Goal: Information Seeking & Learning: Learn about a topic

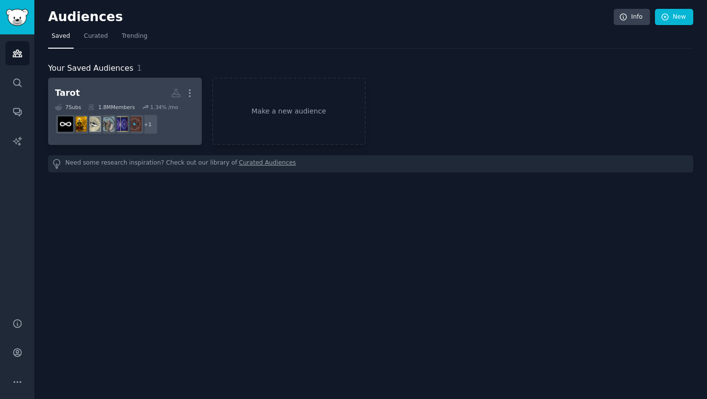
click at [102, 90] on h2 "Tarot More" at bounding box center [125, 92] width 140 height 17
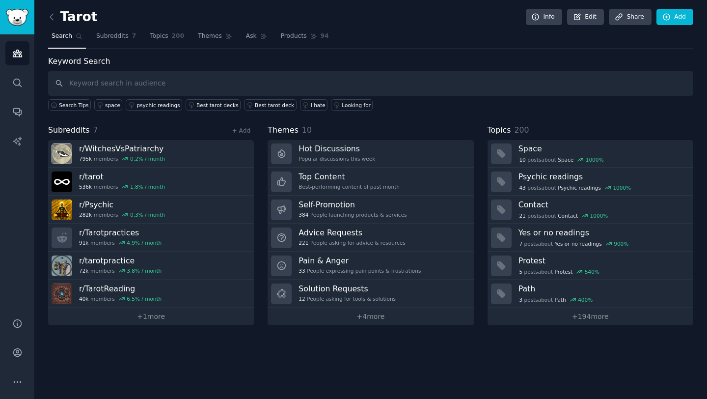
click at [163, 84] on input "text" at bounding box center [370, 83] width 645 height 25
click at [120, 39] on span "Subreddits" at bounding box center [112, 36] width 32 height 9
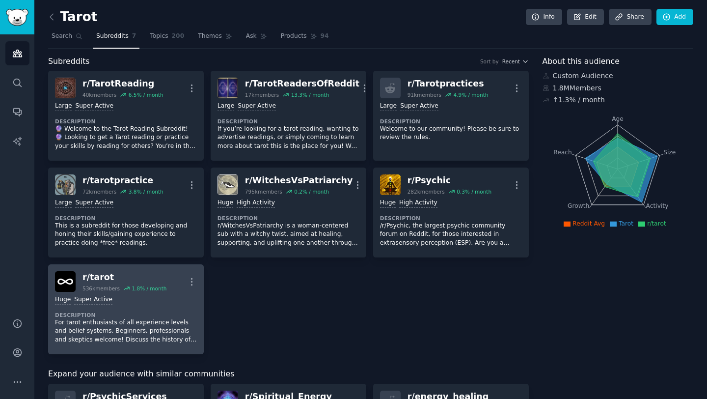
click at [141, 304] on div "Huge Super Active" at bounding box center [126, 299] width 142 height 9
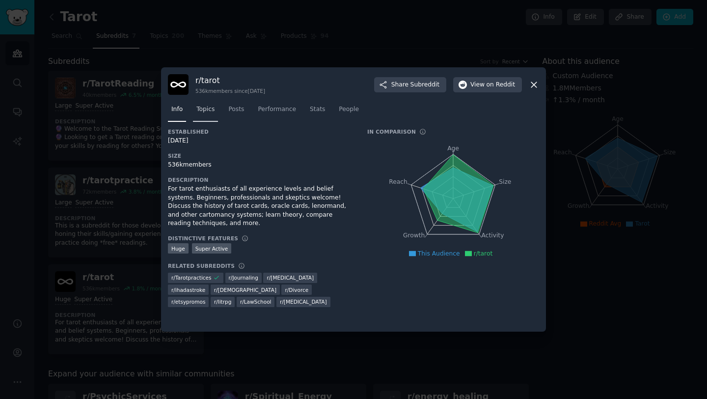
click at [209, 109] on span "Topics" at bounding box center [205, 109] width 18 height 9
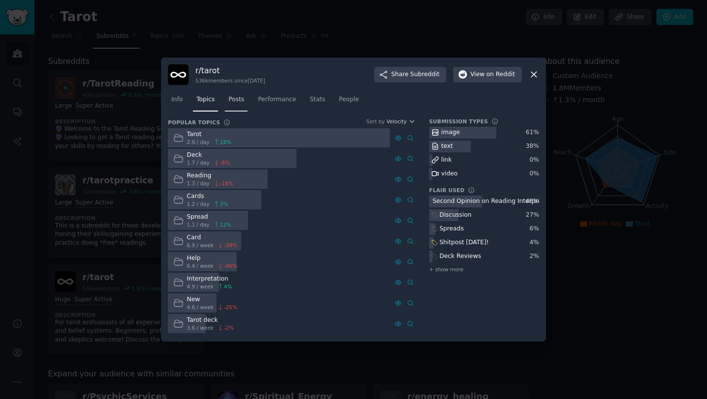
click at [235, 109] on link "Posts" at bounding box center [236, 102] width 23 height 20
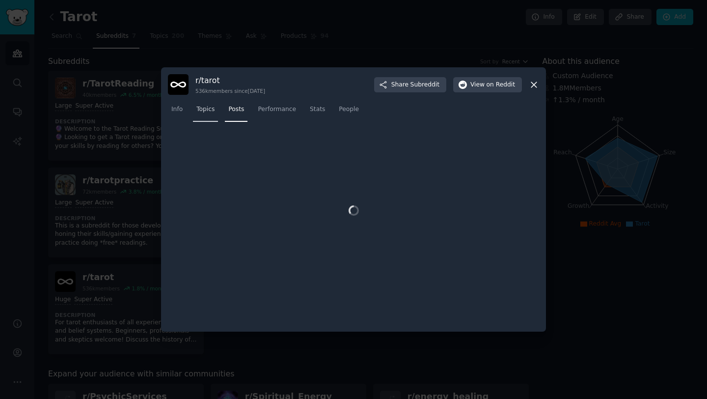
click at [214, 112] on span "Topics" at bounding box center [205, 109] width 18 height 9
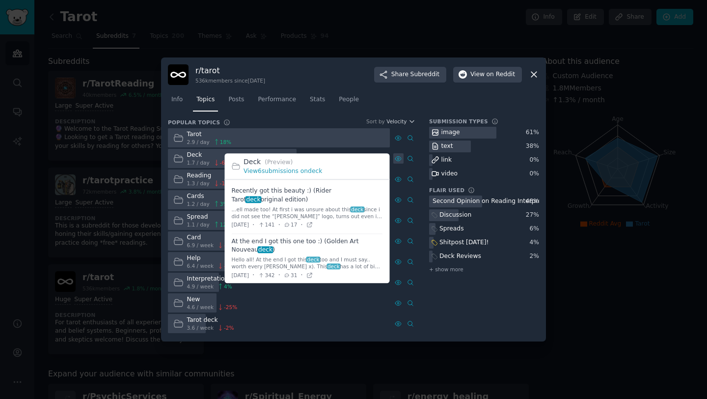
click at [398, 160] on icon at bounding box center [398, 158] width 7 height 7
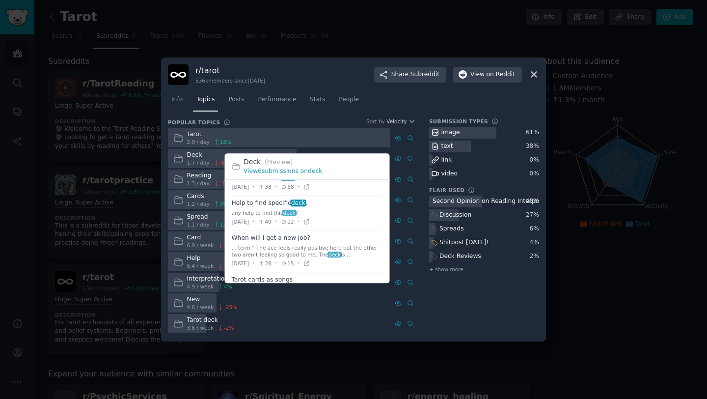
scroll to position [164, 0]
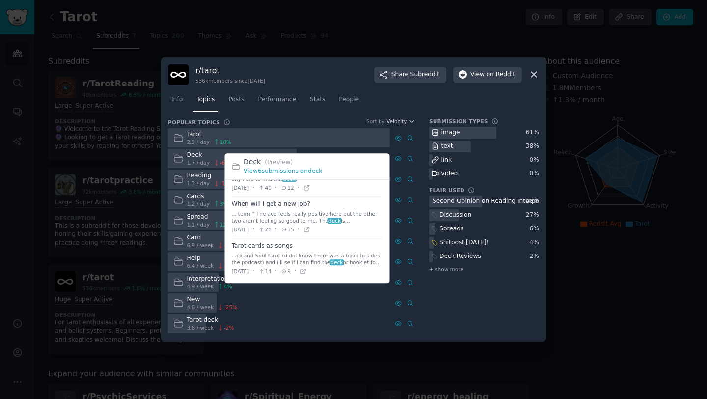
click at [257, 264] on div "...ck and Soul tarot (didnt know there was a book besides the podcast) and i'll…" at bounding box center [307, 259] width 151 height 14
click at [263, 249] on span at bounding box center [307, 259] width 151 height 41
click at [306, 272] on icon at bounding box center [302, 271] width 7 height 7
